Goal: Information Seeking & Learning: Understand process/instructions

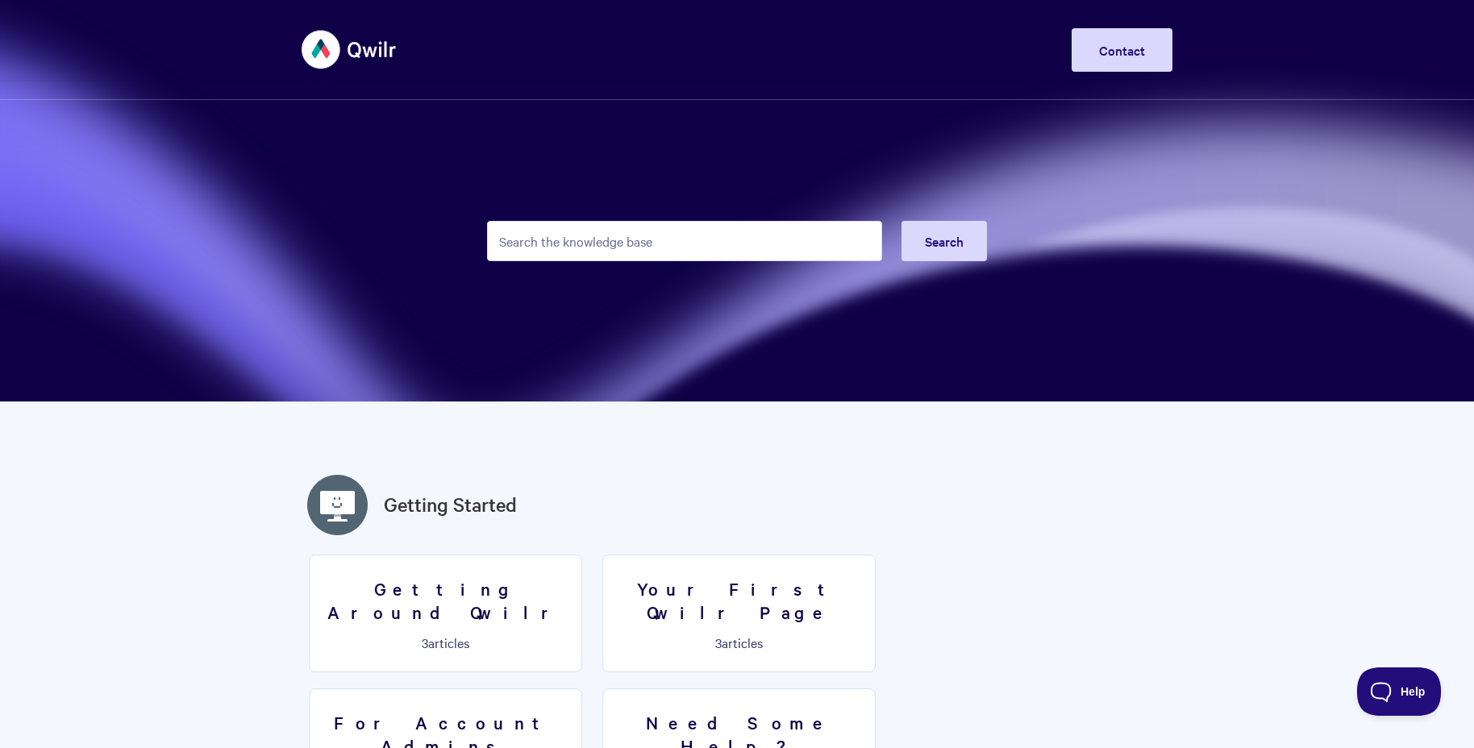
click at [640, 248] on input "Search the knowledge base" at bounding box center [684, 241] width 395 height 40
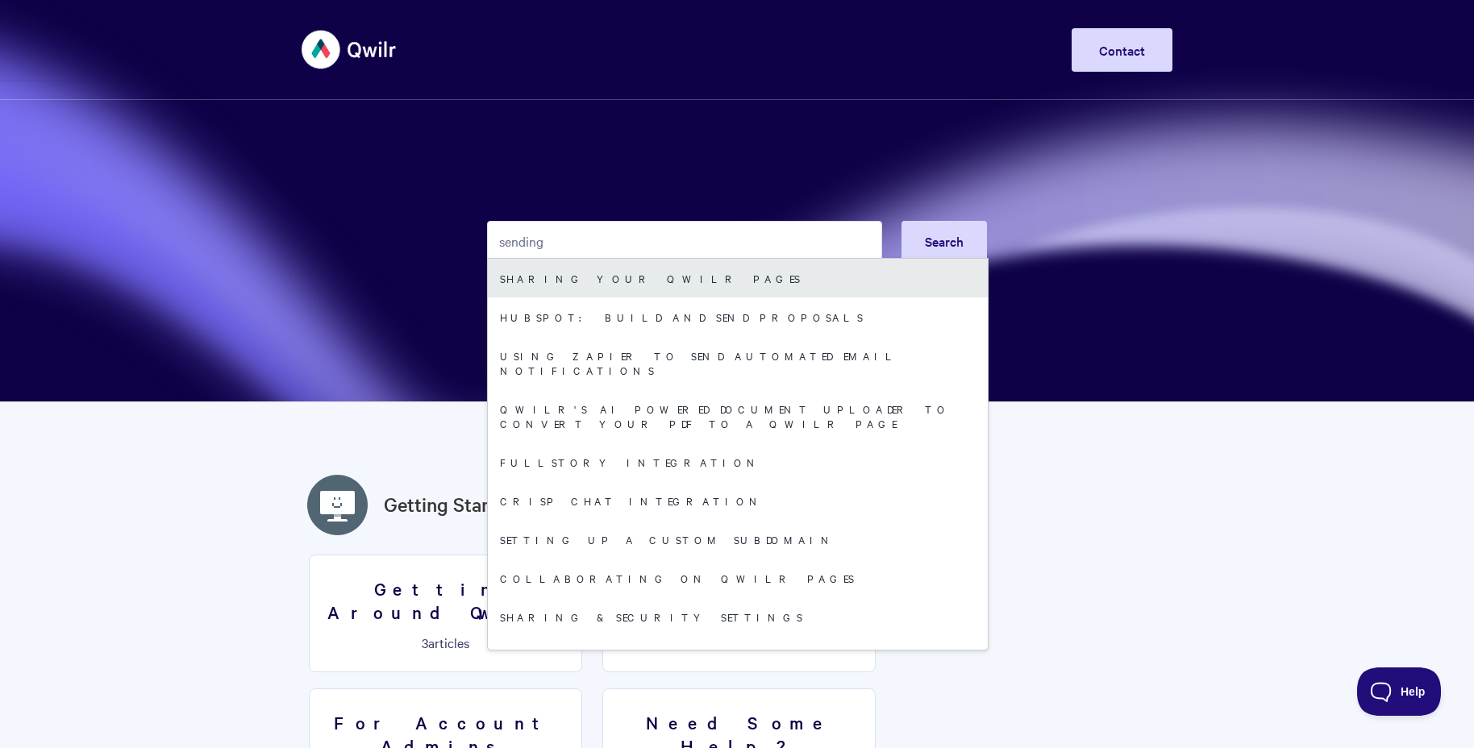
type input "sending"
click at [645, 283] on link "Sharing your Qwilr Pages" at bounding box center [738, 278] width 500 height 39
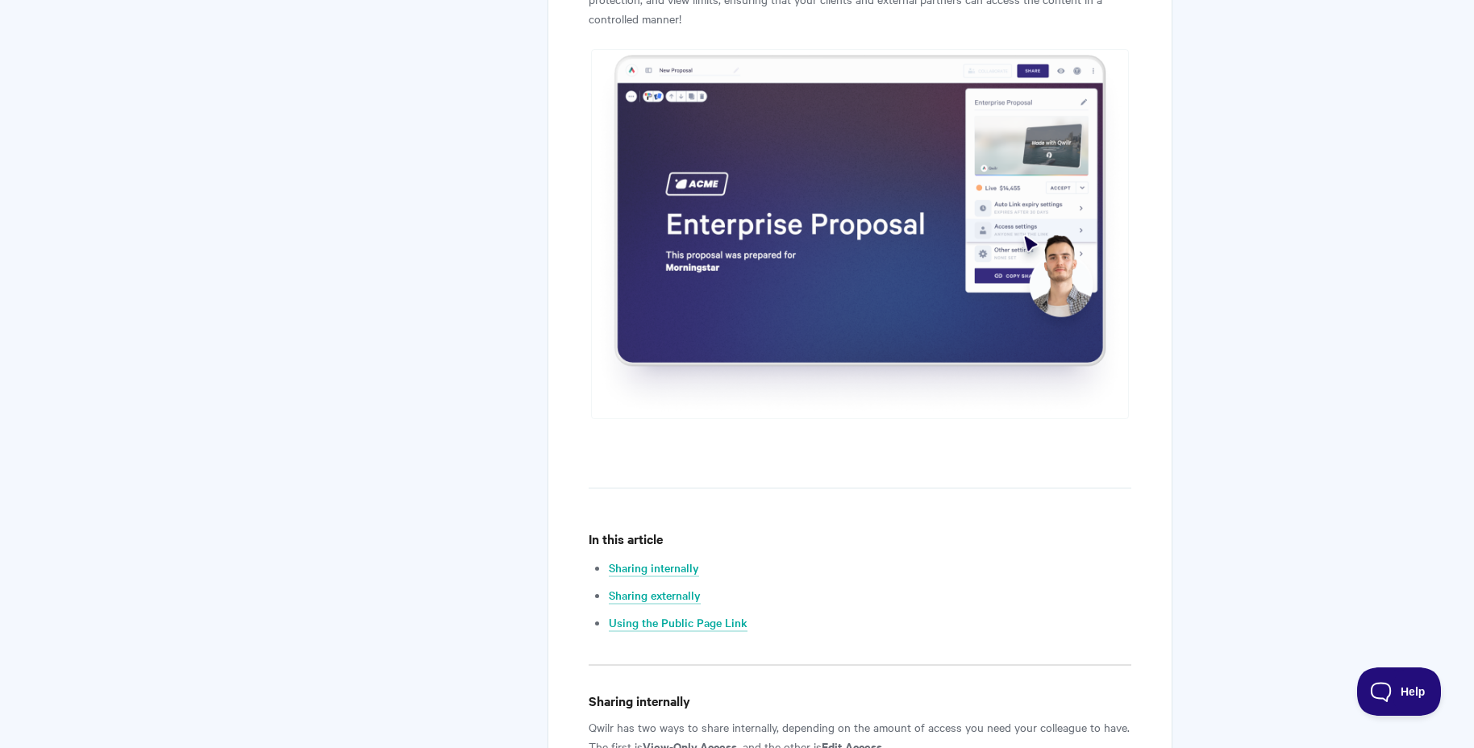
scroll to position [481, 0]
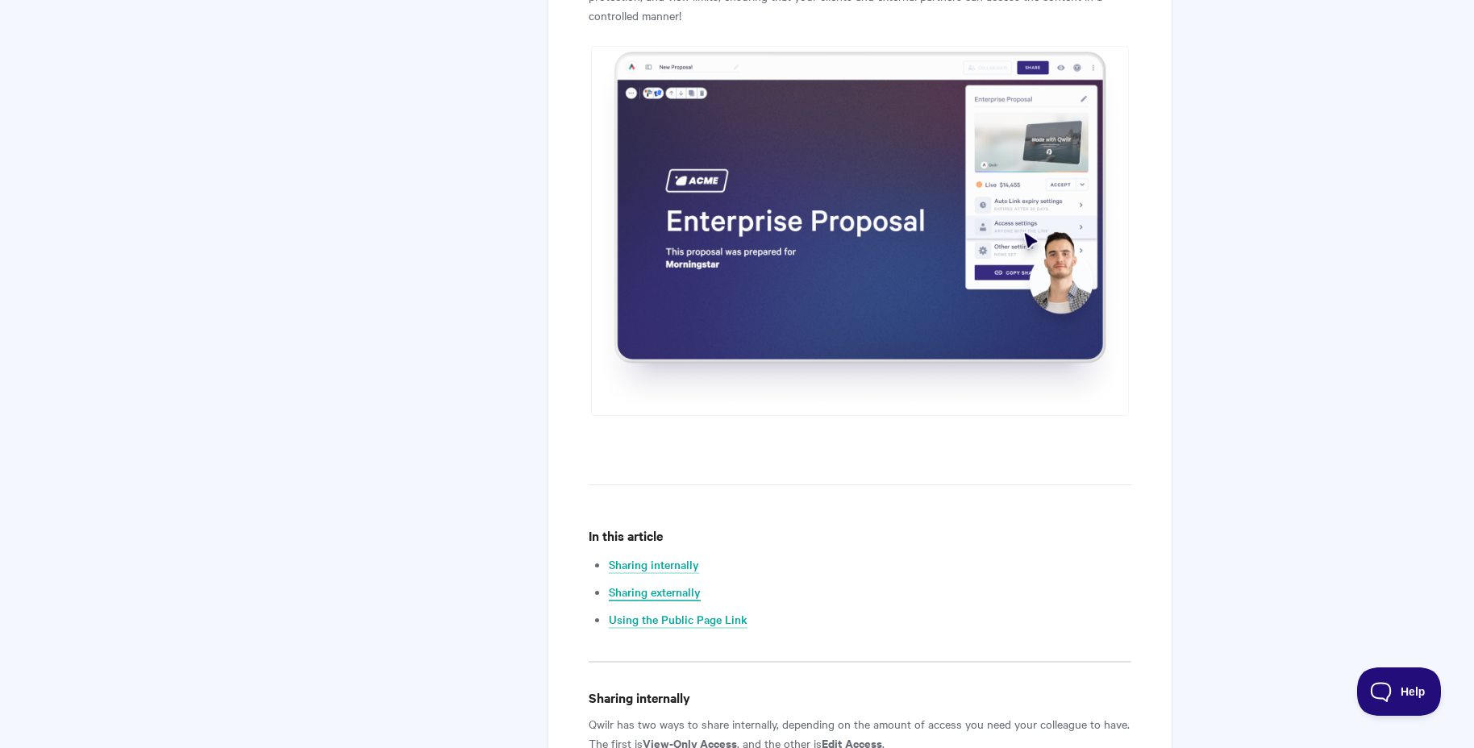
click at [666, 588] on link "Sharing externally" at bounding box center [655, 593] width 92 height 18
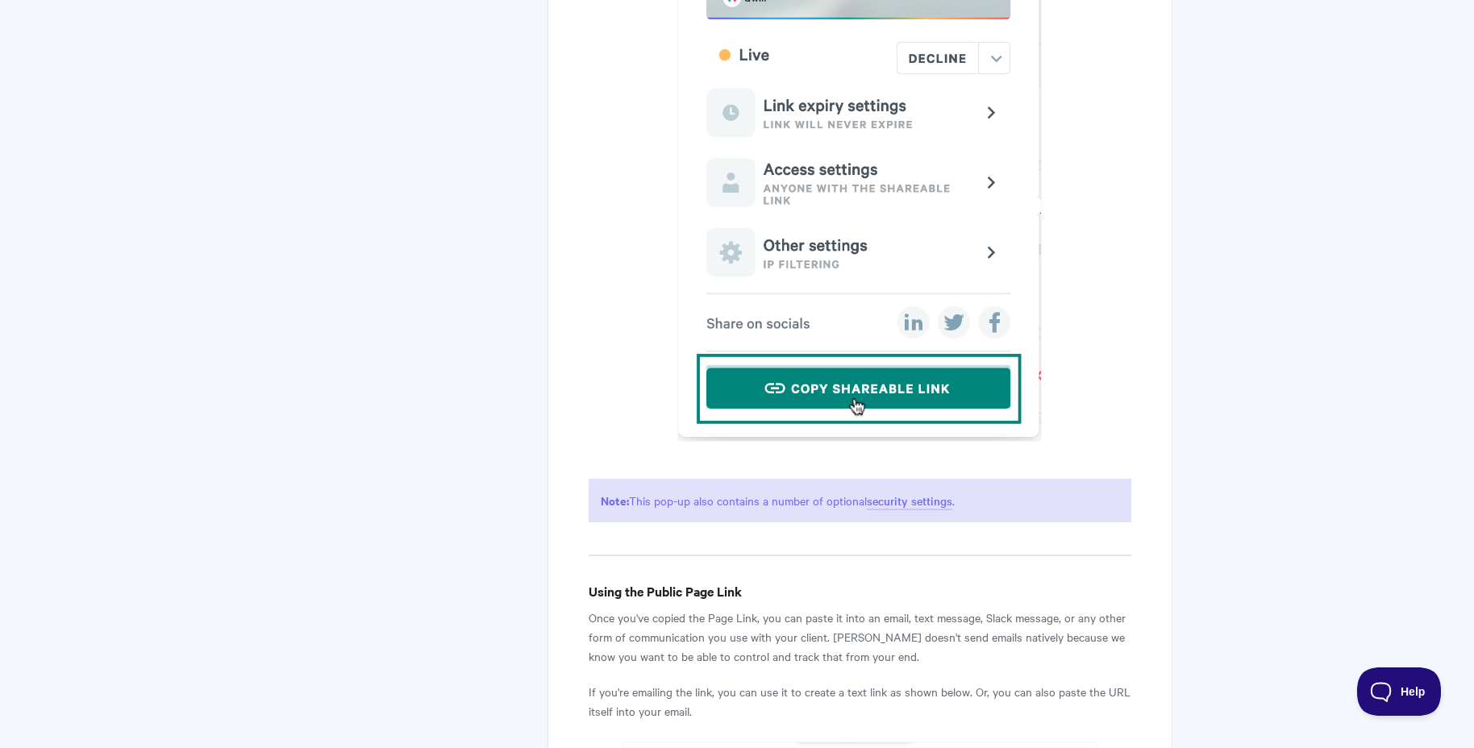
scroll to position [4510, 0]
